Goal: Task Accomplishment & Management: Manage account settings

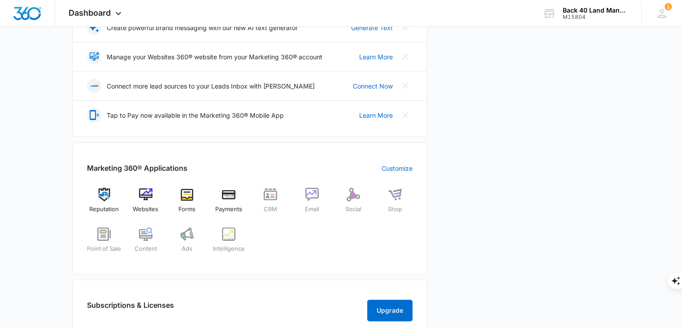
scroll to position [187, 0]
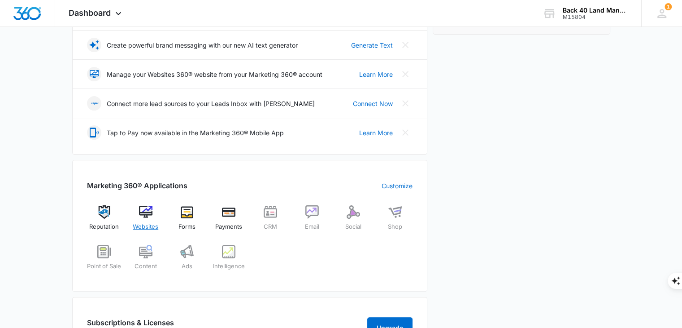
click at [134, 214] on div "Websites" at bounding box center [145, 221] width 35 height 32
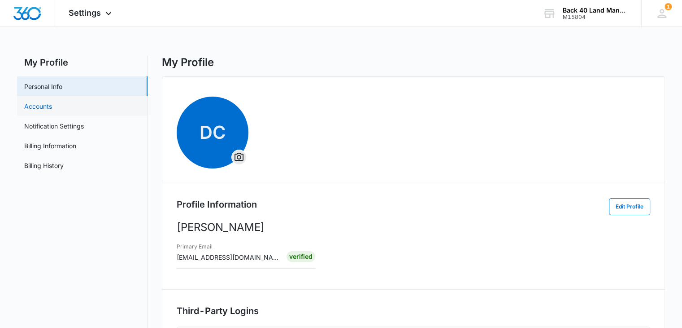
click at [52, 101] on link "Accounts" at bounding box center [38, 105] width 28 height 9
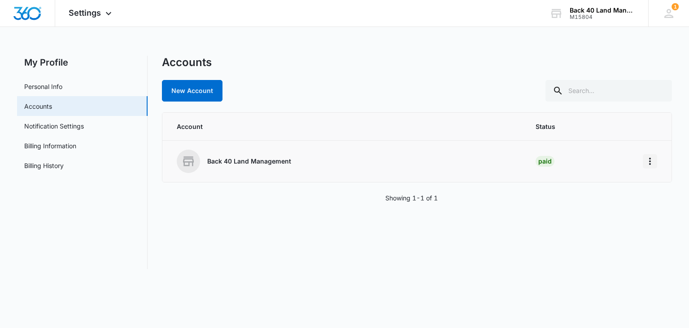
click at [648, 164] on icon "Home" at bounding box center [650, 161] width 11 height 11
click at [424, 163] on div "Back 40 Land Management" at bounding box center [345, 160] width 337 height 23
click at [83, 13] on span "Settings" at bounding box center [85, 12] width 32 height 9
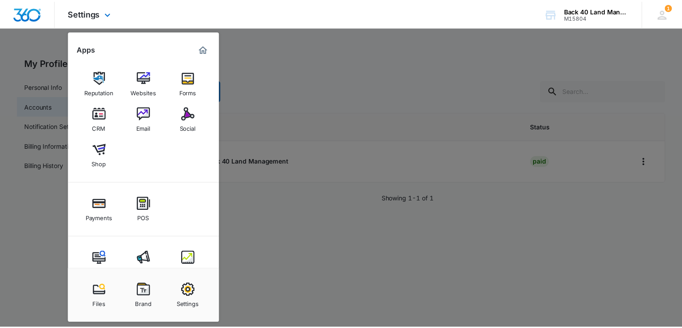
scroll to position [22, 0]
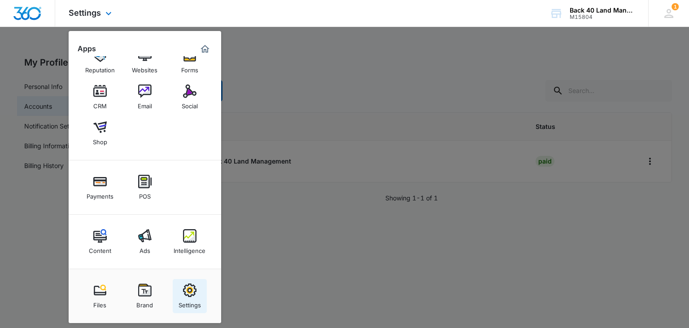
click at [193, 300] on div "Settings" at bounding box center [190, 303] width 22 height 12
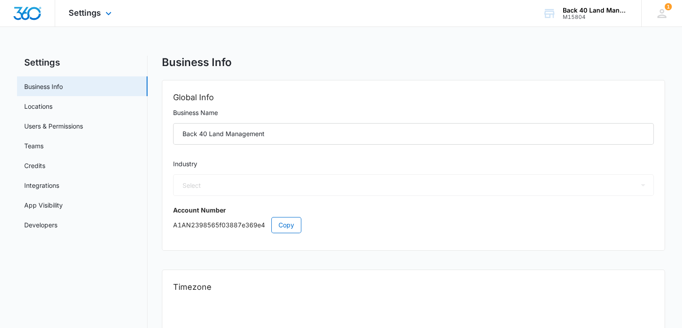
select select "33"
select select "US"
select select "America/[GEOGRAPHIC_DATA]"
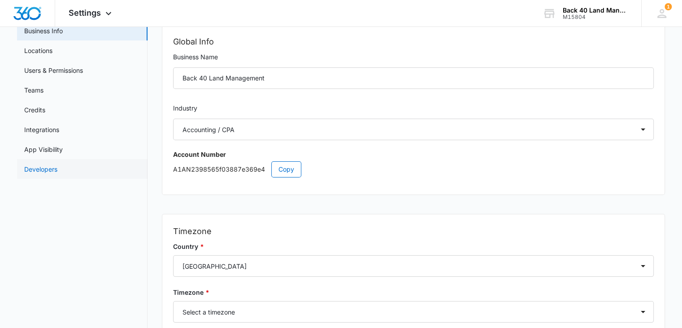
scroll to position [54, 0]
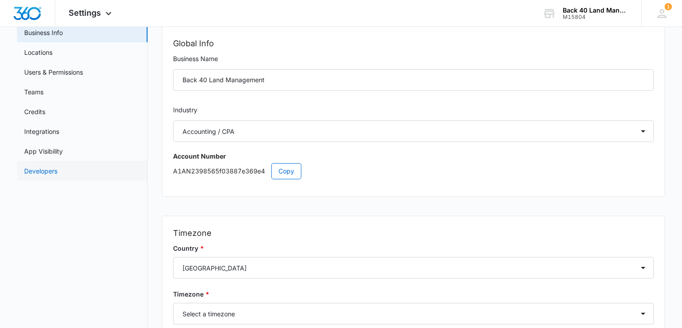
click at [57, 173] on link "Developers" at bounding box center [40, 170] width 33 height 9
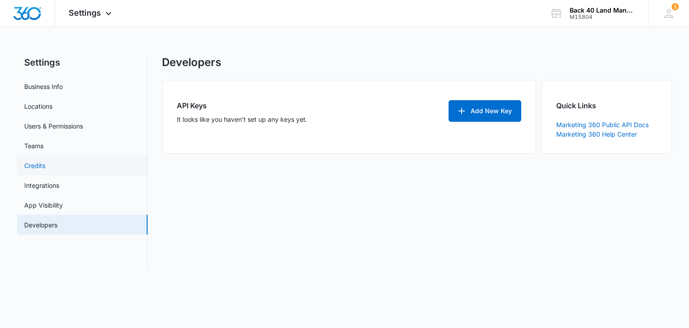
click at [45, 167] on link "Credits" at bounding box center [34, 165] width 21 height 9
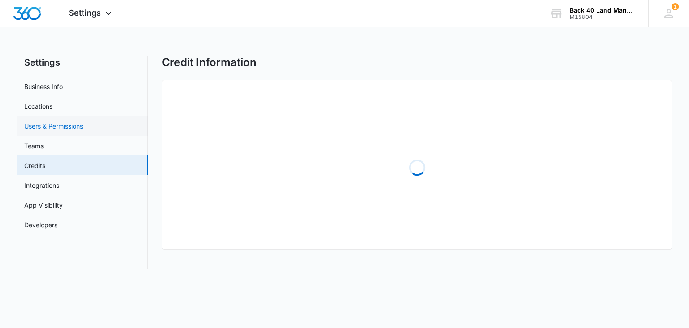
click at [74, 127] on link "Users & Permissions" at bounding box center [53, 125] width 59 height 9
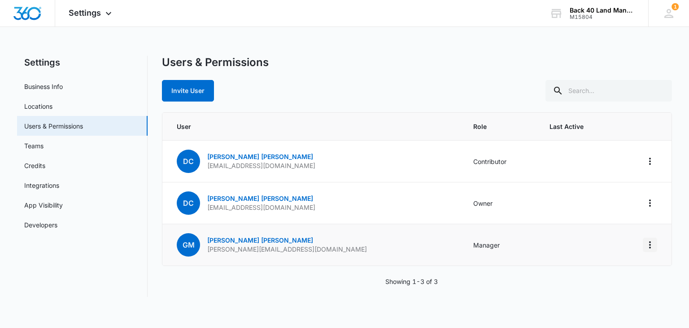
click at [651, 246] on icon "Actions" at bounding box center [650, 244] width 11 height 11
click at [602, 279] on div "Remove User" at bounding box center [605, 282] width 60 height 6
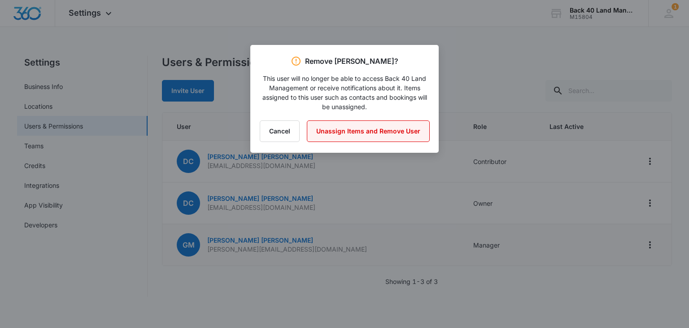
click at [396, 135] on button "Unassign Items and Remove User" at bounding box center [368, 131] width 123 height 22
